Goal: Task Accomplishment & Management: Manage account settings

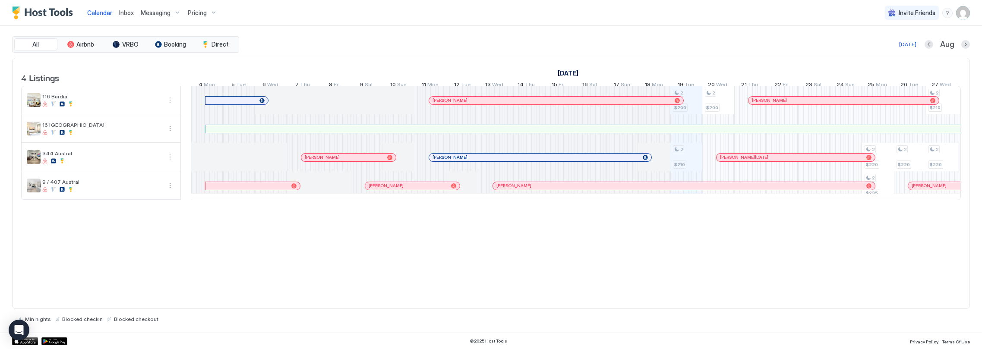
scroll to position [0, 479]
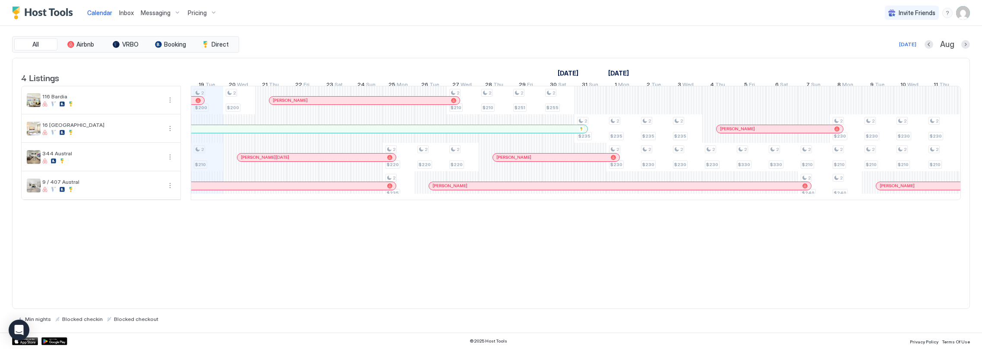
click at [164, 11] on span "Messaging" at bounding box center [156, 13] width 30 height 8
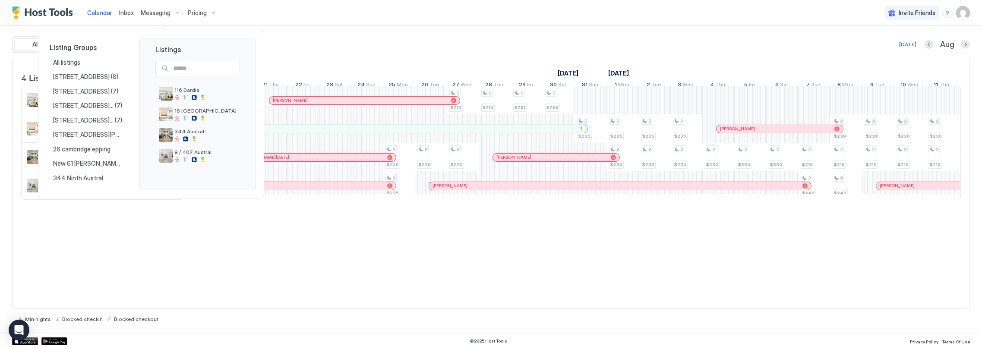
click at [165, 15] on div at bounding box center [491, 174] width 982 height 349
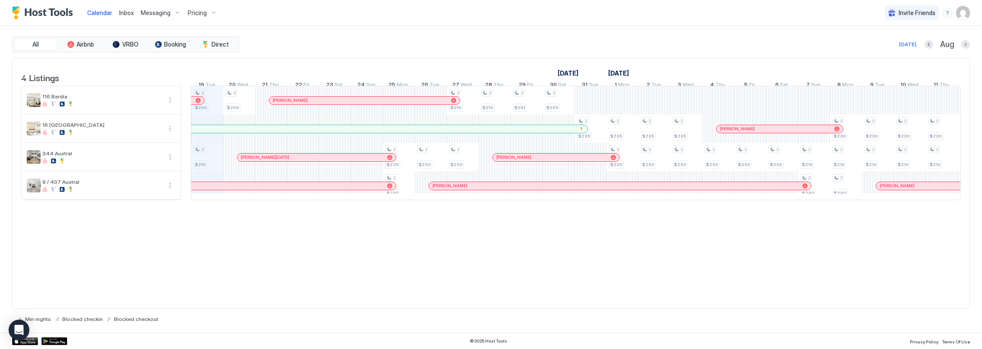
click at [167, 14] on span "Messaging" at bounding box center [156, 13] width 30 height 8
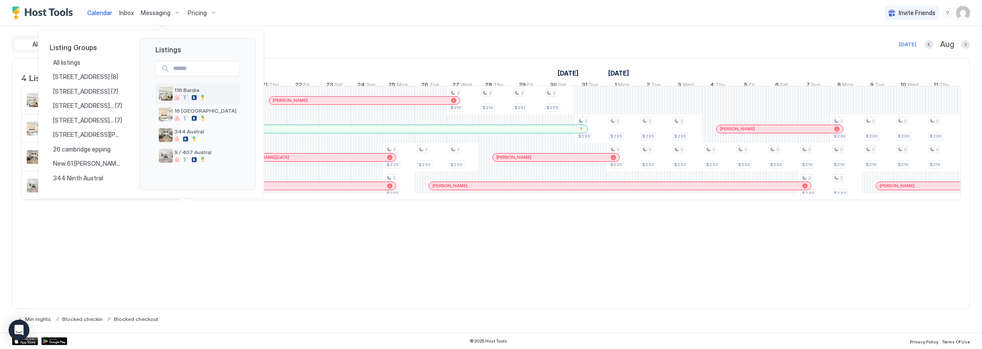
click at [188, 96] on div at bounding box center [205, 97] width 62 height 5
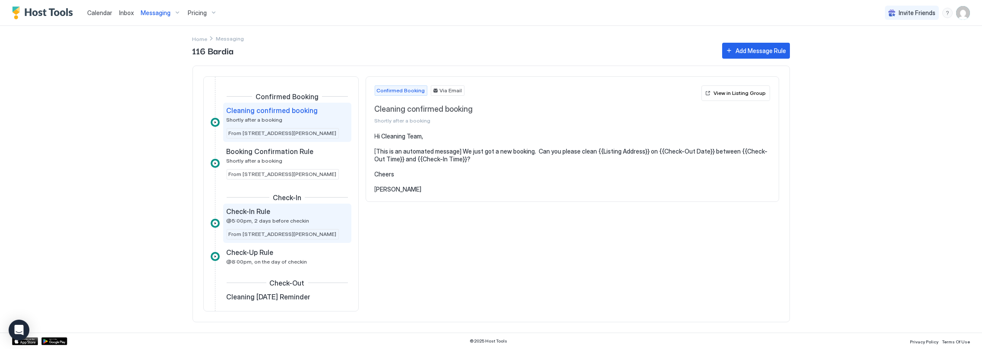
click at [278, 221] on span "@5:00pm, 2 days before checkin" at bounding box center [268, 220] width 83 height 6
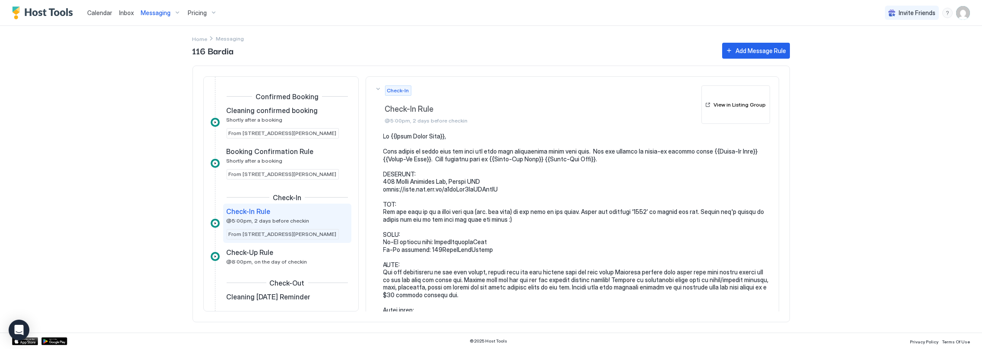
click at [158, 12] on span "Messaging" at bounding box center [156, 13] width 30 height 8
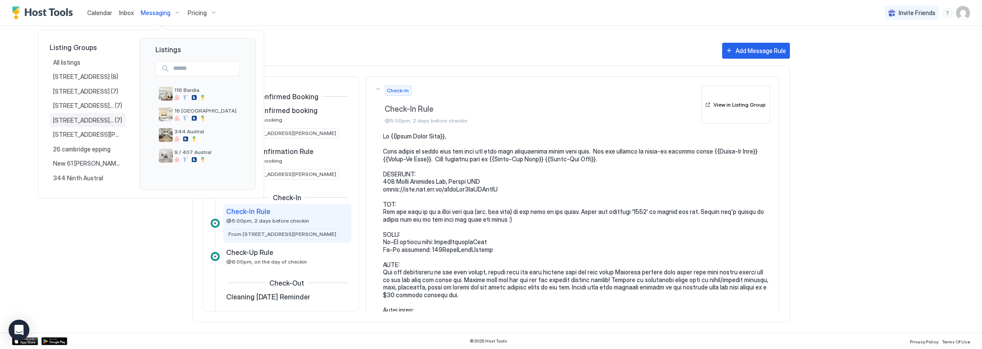
click at [87, 124] on div "[STREET_ADDRESS][PERSON_NAME]" at bounding box center [88, 120] width 76 height 15
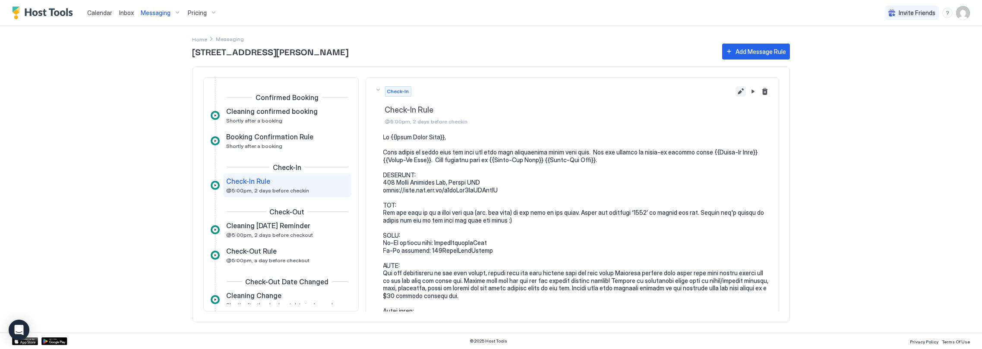
click at [735, 91] on button "Edit message rule" at bounding box center [740, 91] width 10 height 10
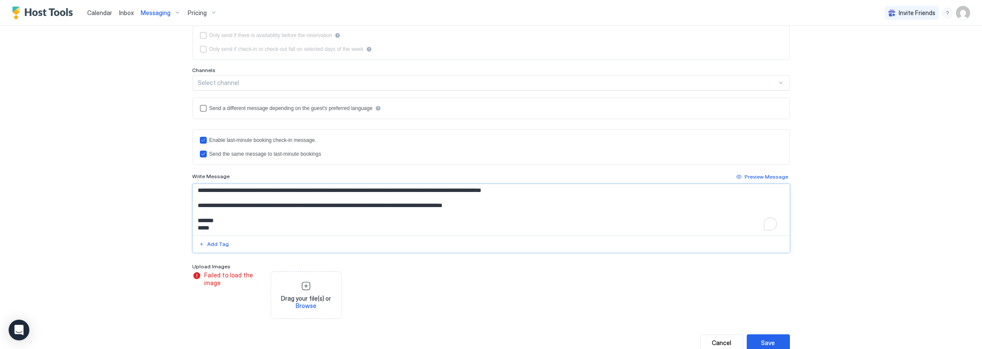
scroll to position [174, 0]
drag, startPoint x: 458, startPoint y: 204, endPoint x: 491, endPoint y: 203, distance: 32.8
click at [491, 203] on textarea "To enrich screen reader interactions, please activate Accessibility in Grammarl…" at bounding box center [491, 209] width 597 height 51
type textarea "**********"
click at [766, 343] on div "Save" at bounding box center [768, 342] width 14 height 9
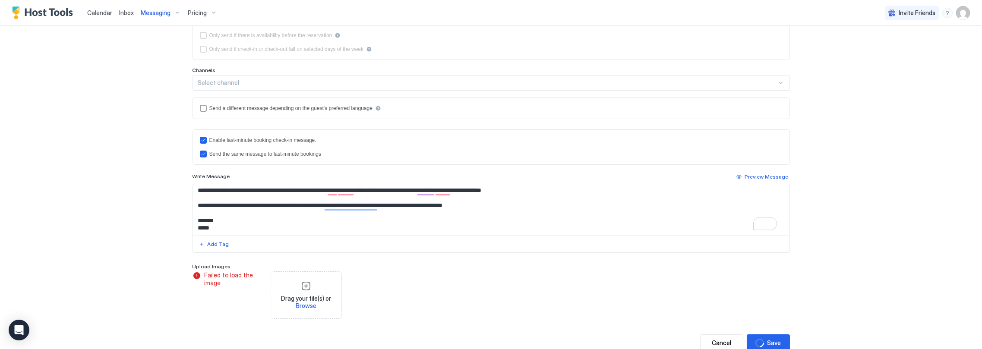
scroll to position [0, 0]
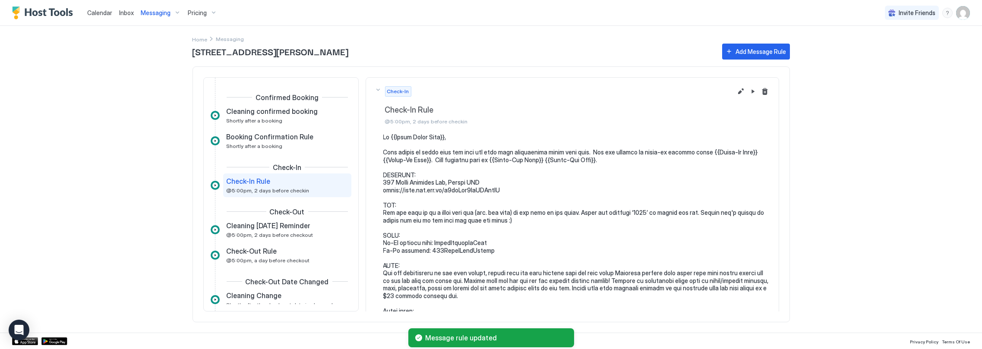
click at [167, 14] on span "Messaging" at bounding box center [156, 13] width 30 height 8
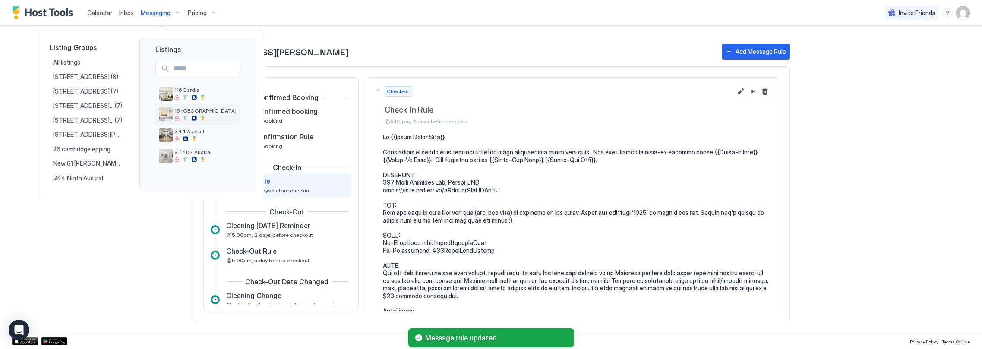
click at [193, 120] on div at bounding box center [194, 118] width 5 height 5
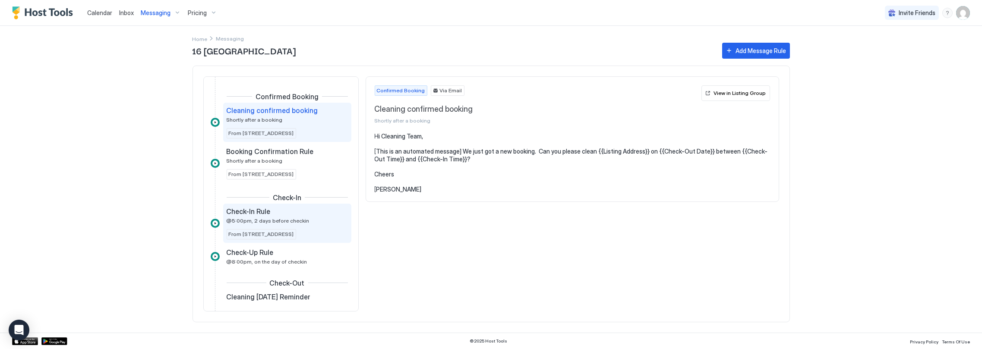
click at [272, 217] on span "@5:00pm, 2 days before checkin" at bounding box center [268, 220] width 83 height 6
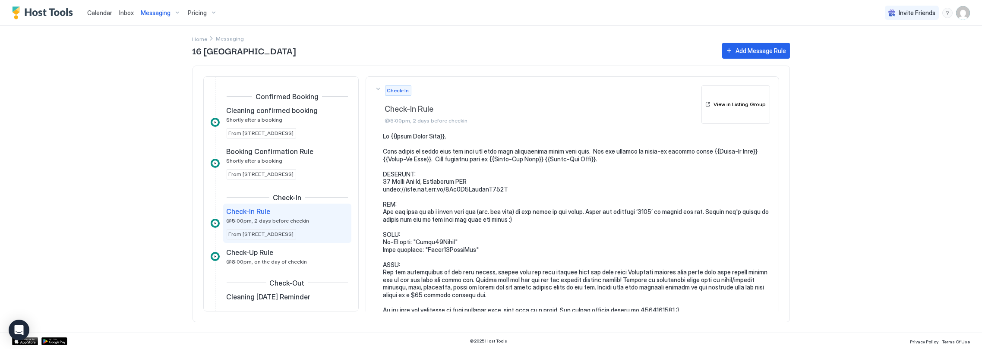
click at [733, 112] on button "View in Listing Group" at bounding box center [735, 104] width 69 height 39
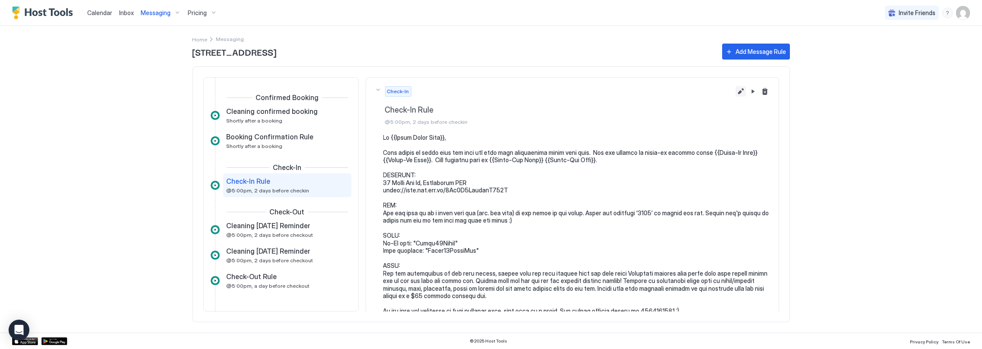
click at [735, 91] on button "Edit message rule" at bounding box center [740, 91] width 10 height 10
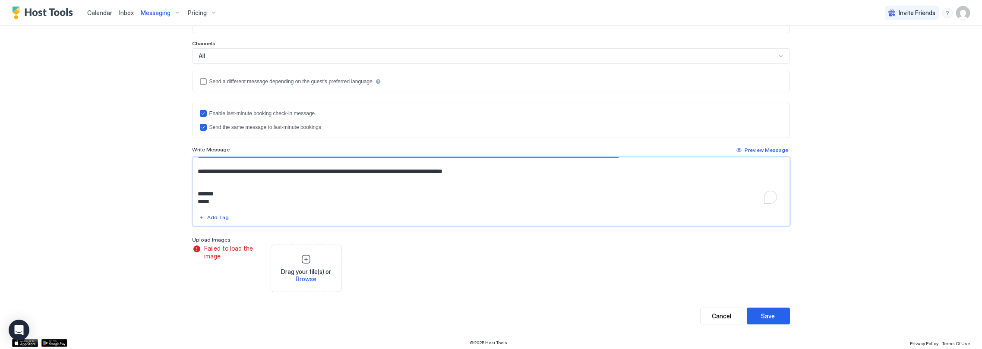
scroll to position [151, 0]
drag, startPoint x: 459, startPoint y: 172, endPoint x: 491, endPoint y: 169, distance: 32.5
click at [491, 169] on textarea "To enrich screen reader interactions, please activate Accessibility in Grammarl…" at bounding box center [491, 183] width 597 height 51
paste textarea "To enrich screen reader interactions, please activate Accessibility in Grammarl…"
type textarea "**********"
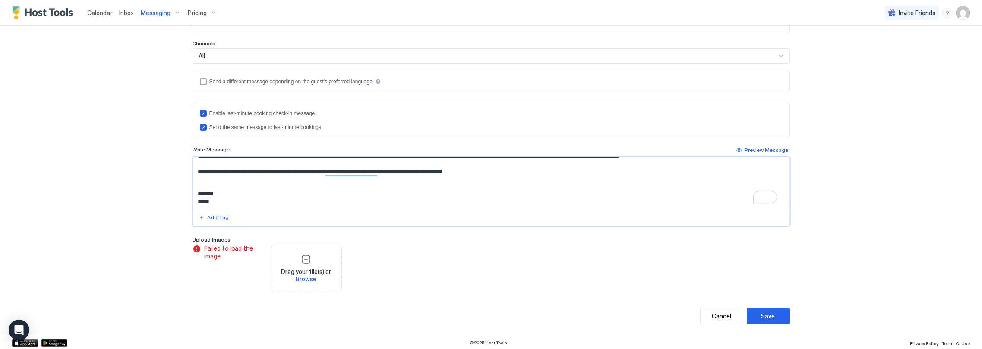
click at [768, 312] on div "Save" at bounding box center [768, 316] width 14 height 9
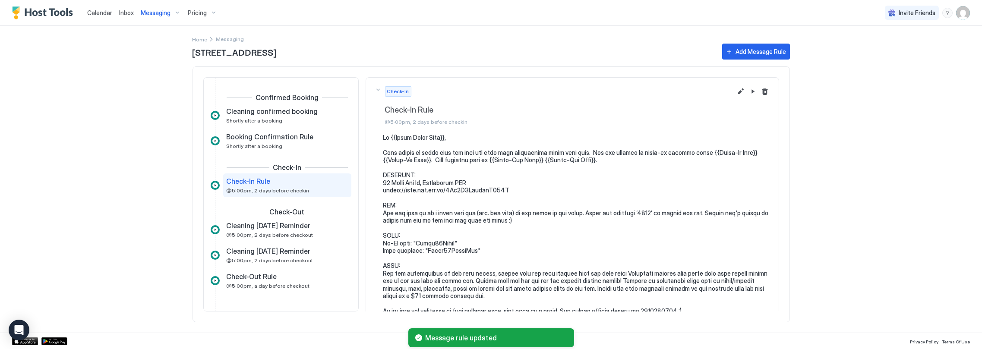
click at [166, 11] on span "Messaging" at bounding box center [156, 13] width 30 height 8
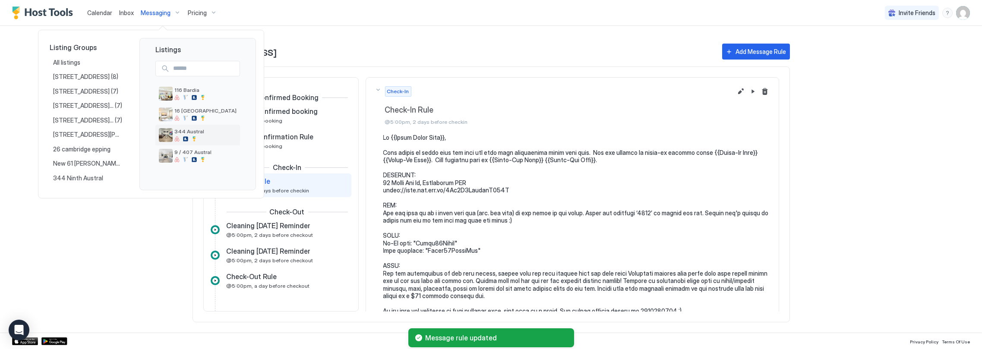
click at [194, 134] on div "344 Austral" at bounding box center [205, 134] width 62 height 13
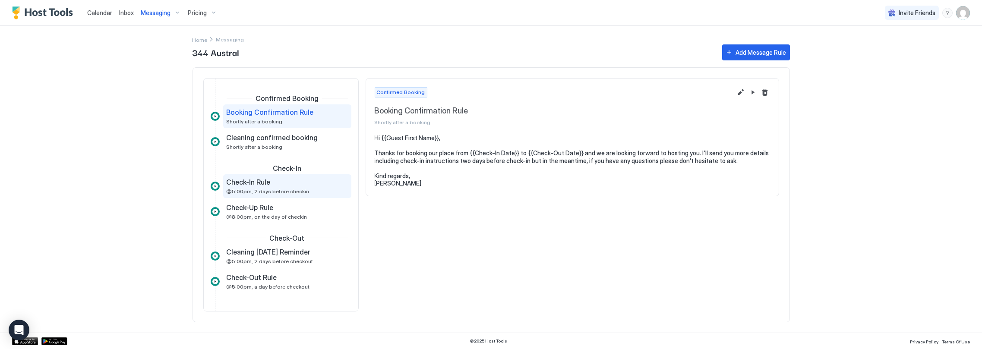
click at [287, 188] on span "@5:00pm, 2 days before checkin" at bounding box center [268, 191] width 83 height 6
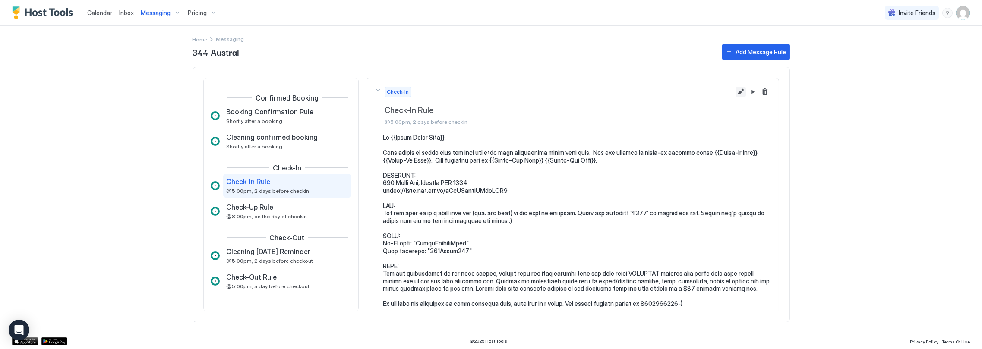
click at [736, 90] on button "Edit message rule" at bounding box center [740, 92] width 10 height 10
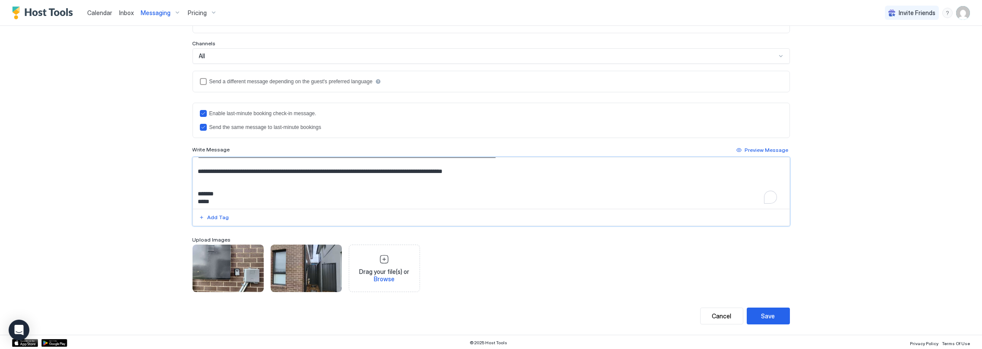
scroll to position [144, 0]
drag, startPoint x: 485, startPoint y: 170, endPoint x: 491, endPoint y: 173, distance: 6.2
click at [491, 173] on textarea "To enrich screen reader interactions, please activate Accessibility in Grammarl…" at bounding box center [491, 183] width 597 height 51
paste textarea "To enrich screen reader interactions, please activate Accessibility in Grammarl…"
type textarea "**********"
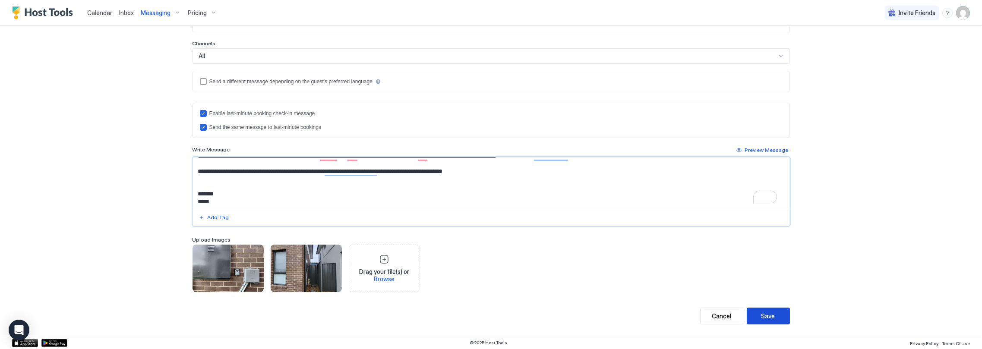
click at [764, 315] on div "Save" at bounding box center [768, 316] width 14 height 9
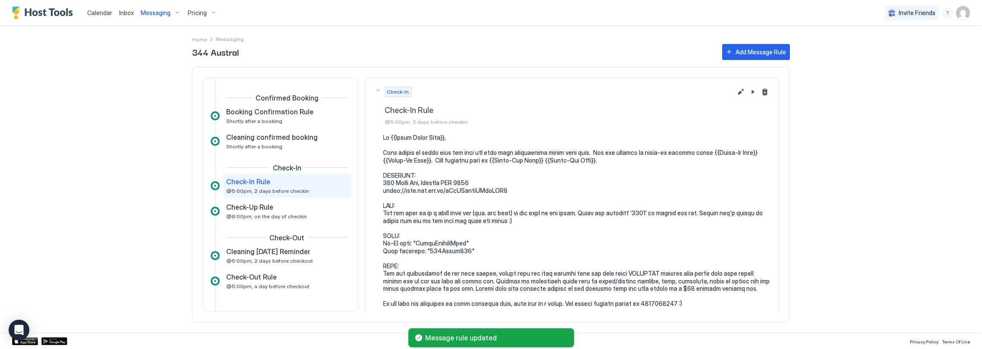
click at [159, 13] on span "Messaging" at bounding box center [156, 13] width 30 height 8
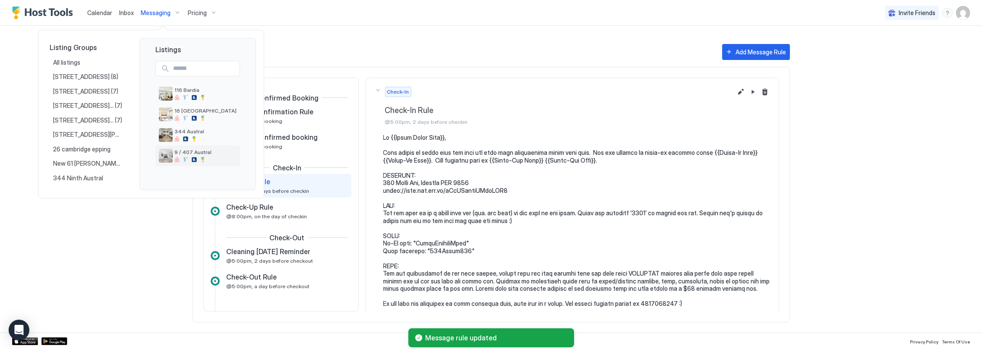
click at [182, 151] on span "9 / 407 Austral" at bounding box center [205, 152] width 62 height 6
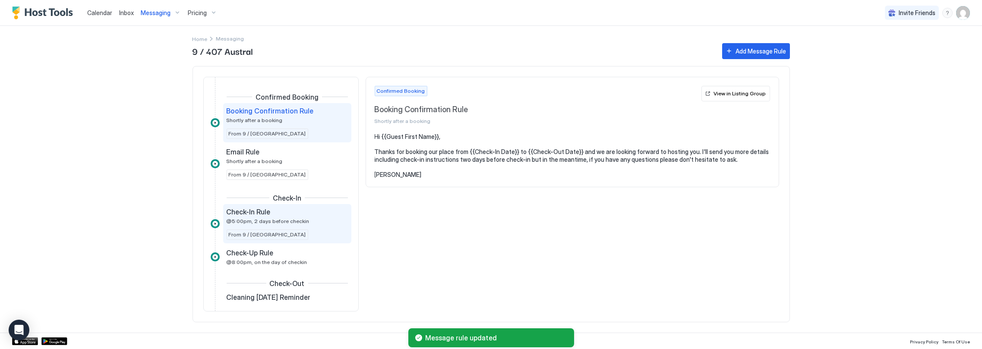
click at [260, 209] on span "Check-In Rule" at bounding box center [249, 212] width 44 height 9
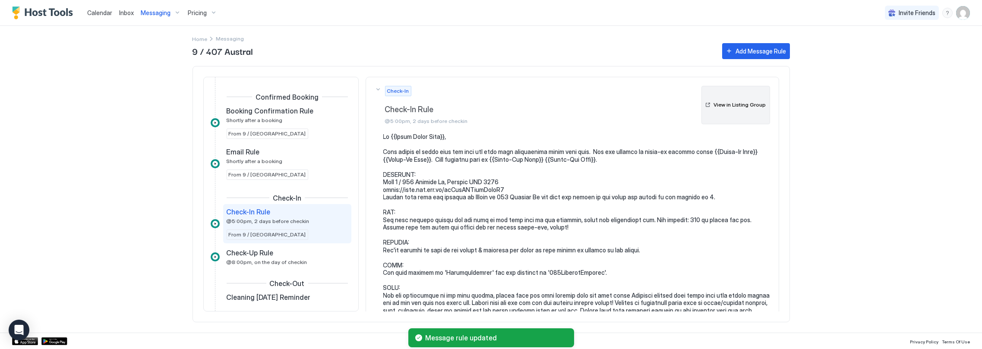
click at [734, 107] on div "View in Listing Group" at bounding box center [740, 105] width 52 height 8
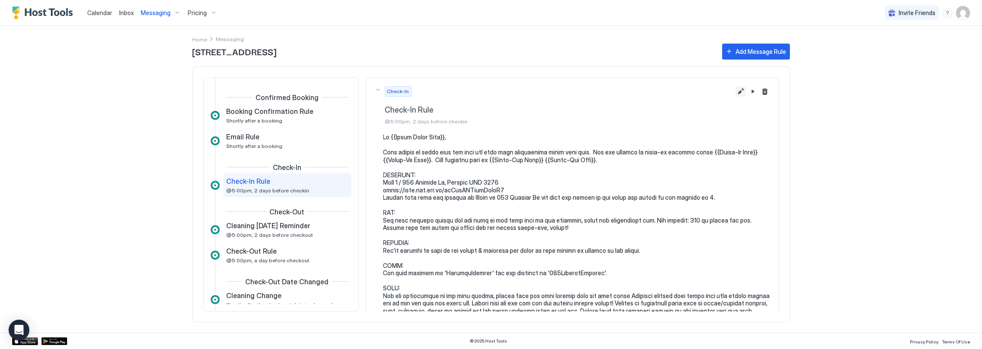
click at [735, 91] on button "Edit message rule" at bounding box center [740, 91] width 10 height 10
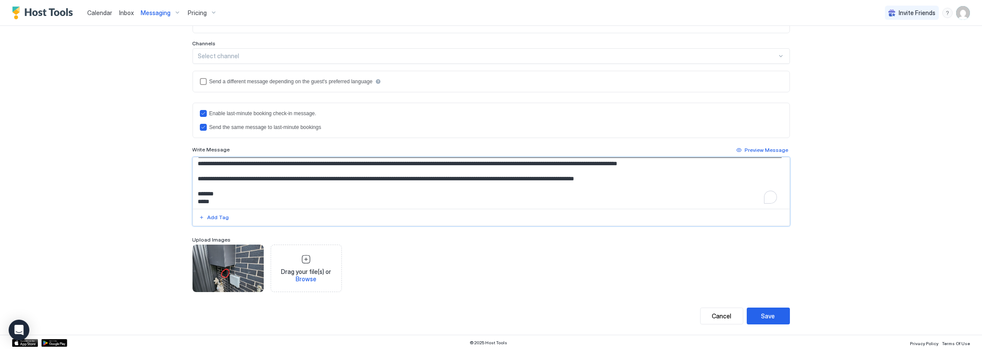
scroll to position [167, 0]
drag, startPoint x: 617, startPoint y: 178, endPoint x: 648, endPoint y: 177, distance: 31.5
click at [648, 177] on textarea "To enrich screen reader interactions, please activate Accessibility in Grammarl…" at bounding box center [491, 183] width 597 height 51
paste textarea "To enrich screen reader interactions, please activate Accessibility in Grammarl…"
type textarea "**********"
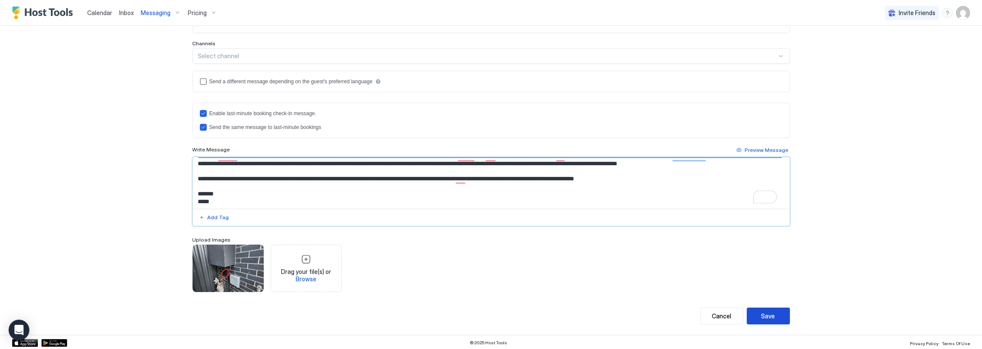
click at [763, 314] on div "Save" at bounding box center [768, 316] width 14 height 9
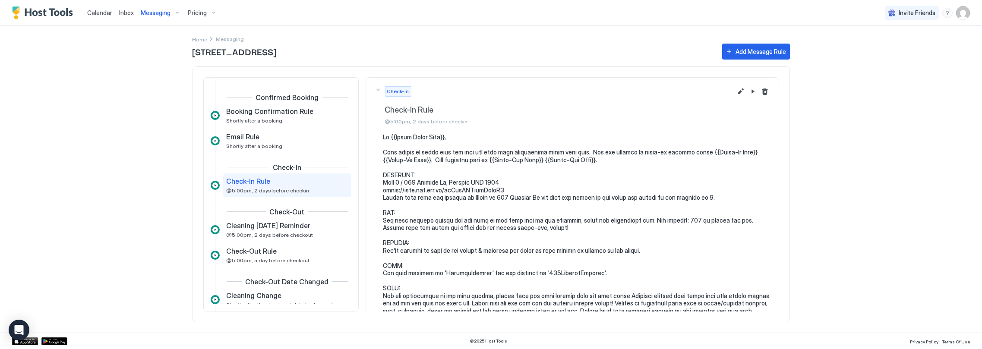
scroll to position [0, 0]
click at [170, 105] on div "Calendar Inbox Messaging Pricing Invite Friends CC Home Messaging [STREET_ADDRE…" at bounding box center [491, 174] width 982 height 349
click at [199, 38] on span "Home" at bounding box center [199, 39] width 15 height 6
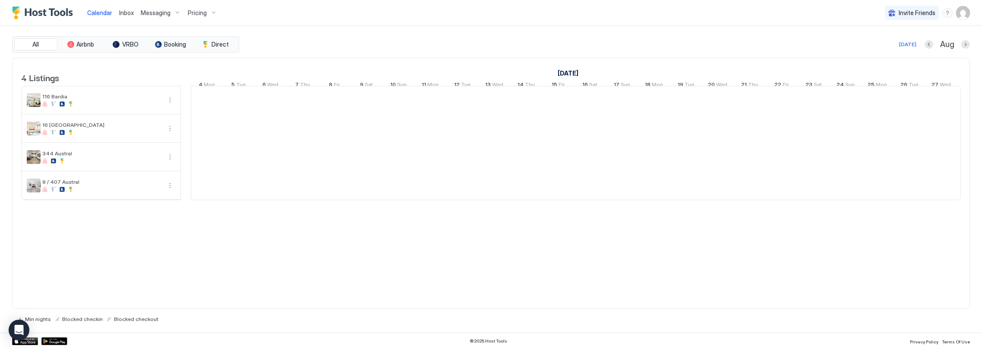
scroll to position [0, 479]
